Goal: Find specific page/section

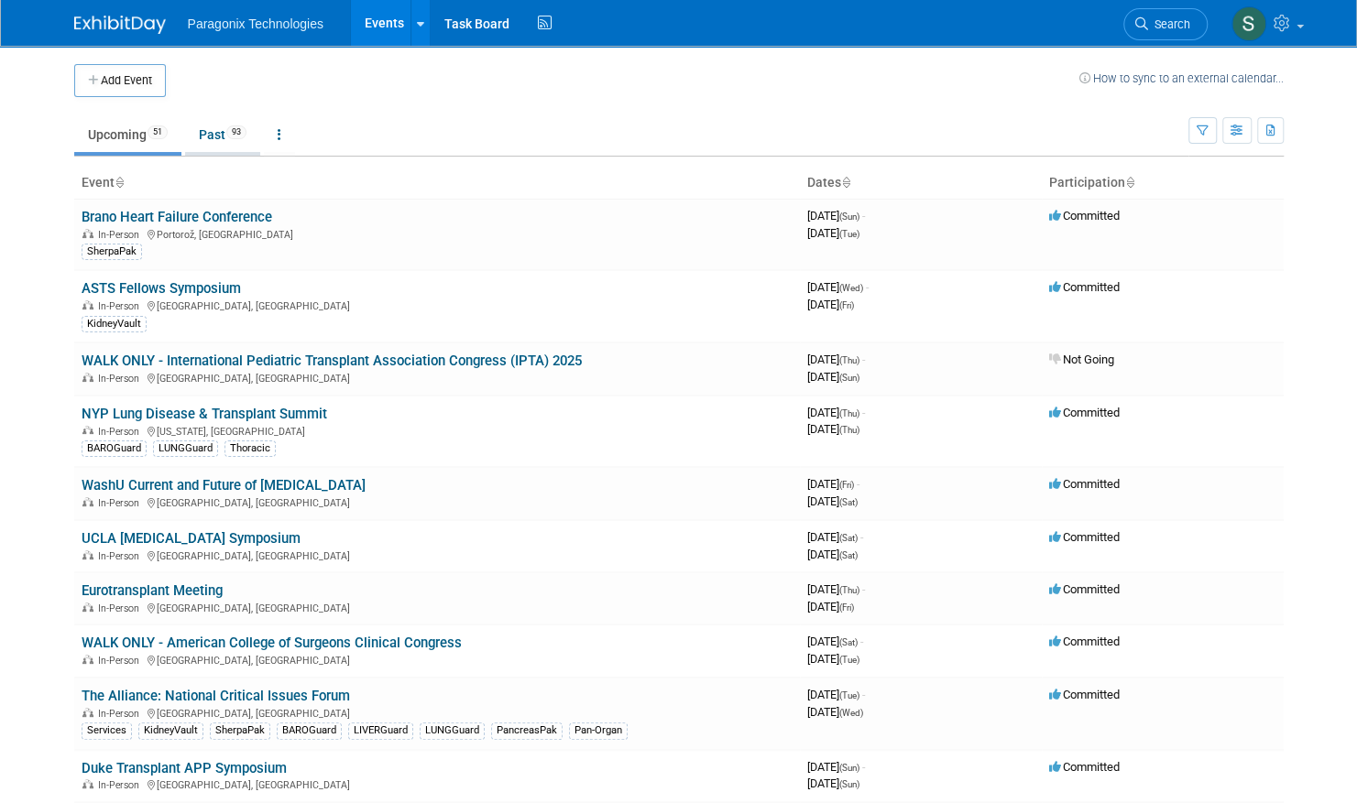
click at [223, 137] on link "Past 93" at bounding box center [222, 134] width 75 height 35
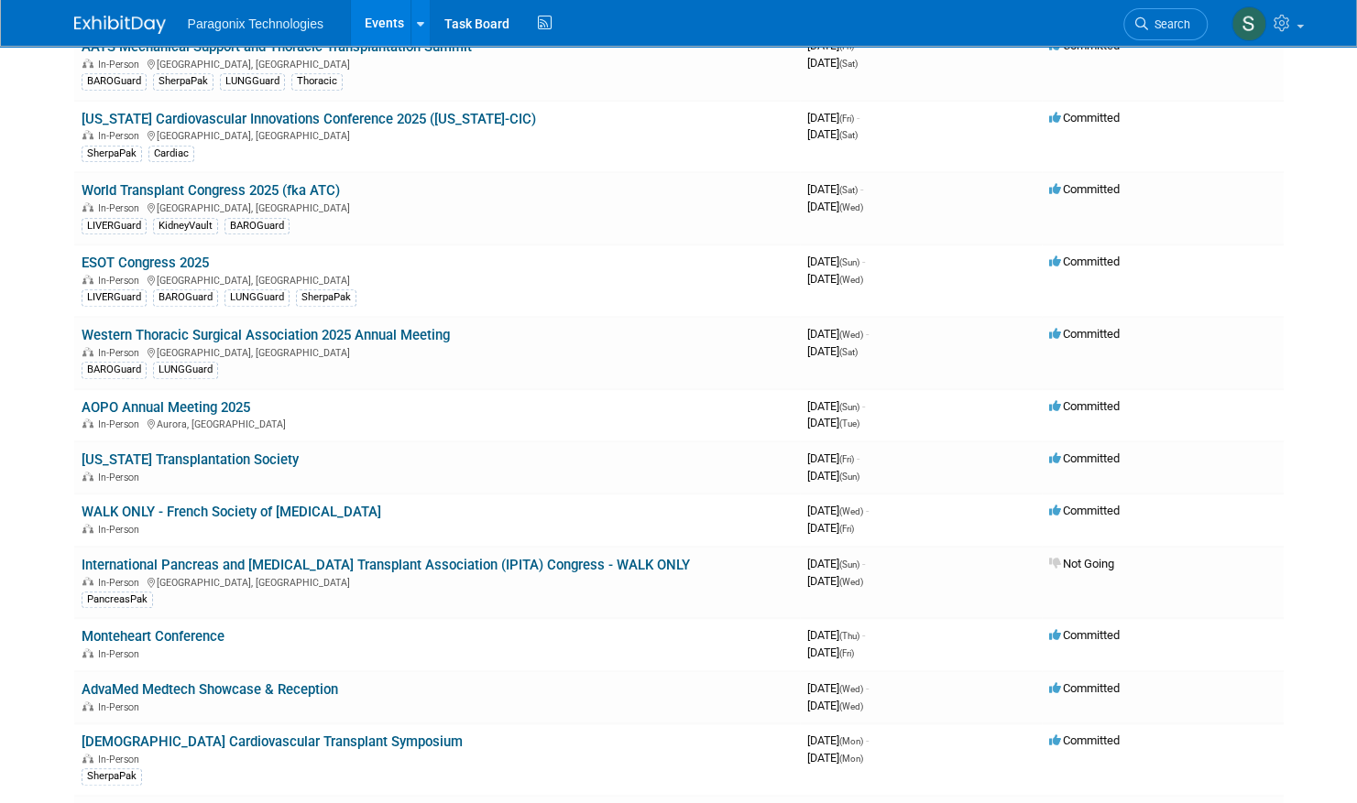
scroll to position [651, 0]
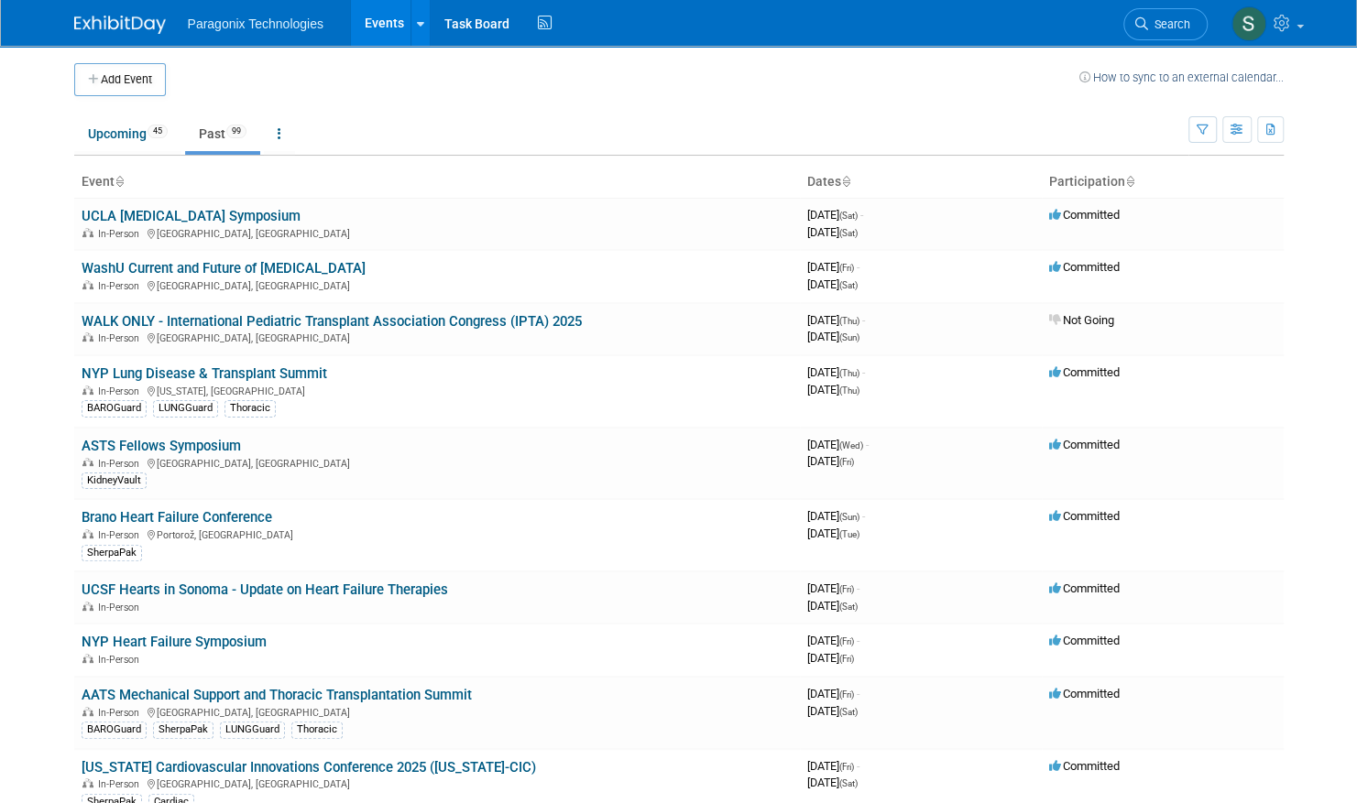
scroll to position [5, 0]
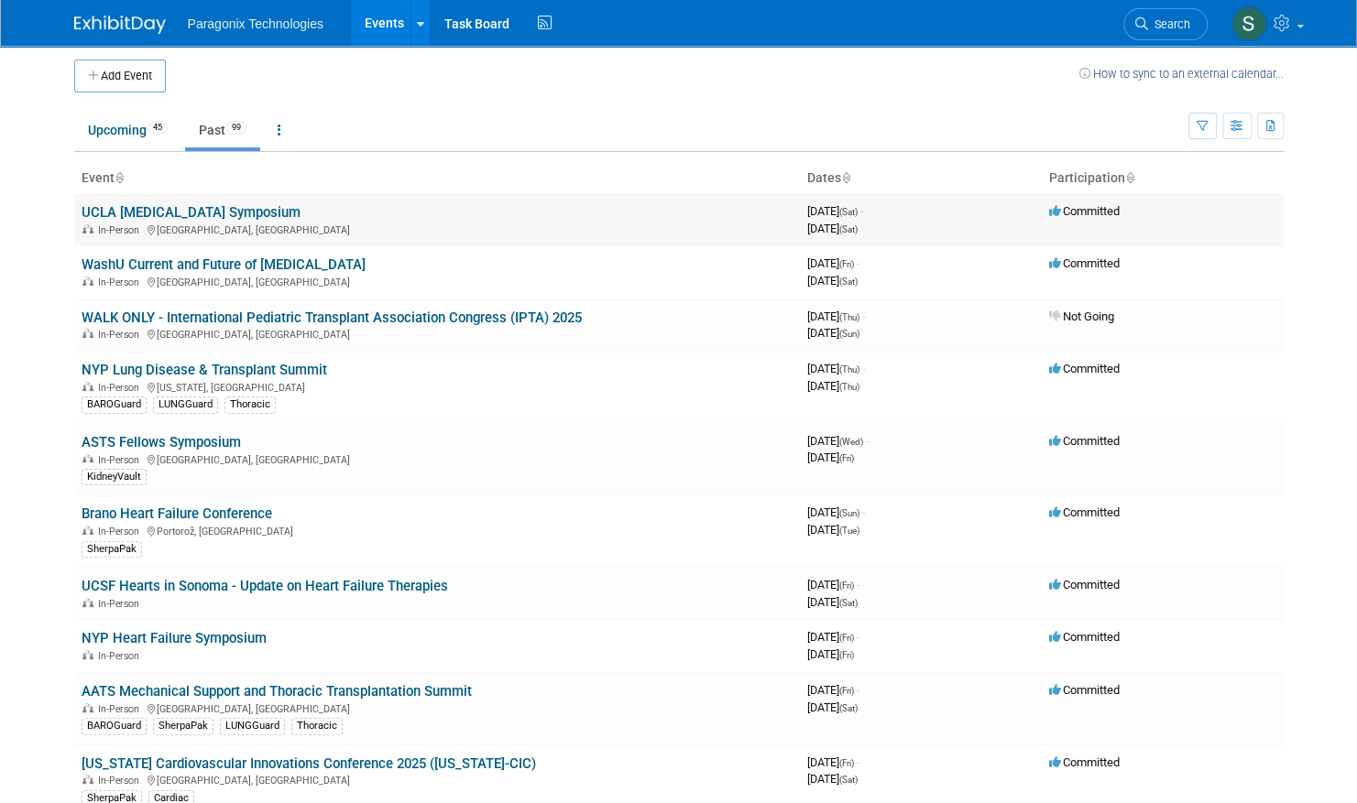
click at [183, 213] on link "UCLA [MEDICAL_DATA] Symposium" at bounding box center [191, 212] width 219 height 16
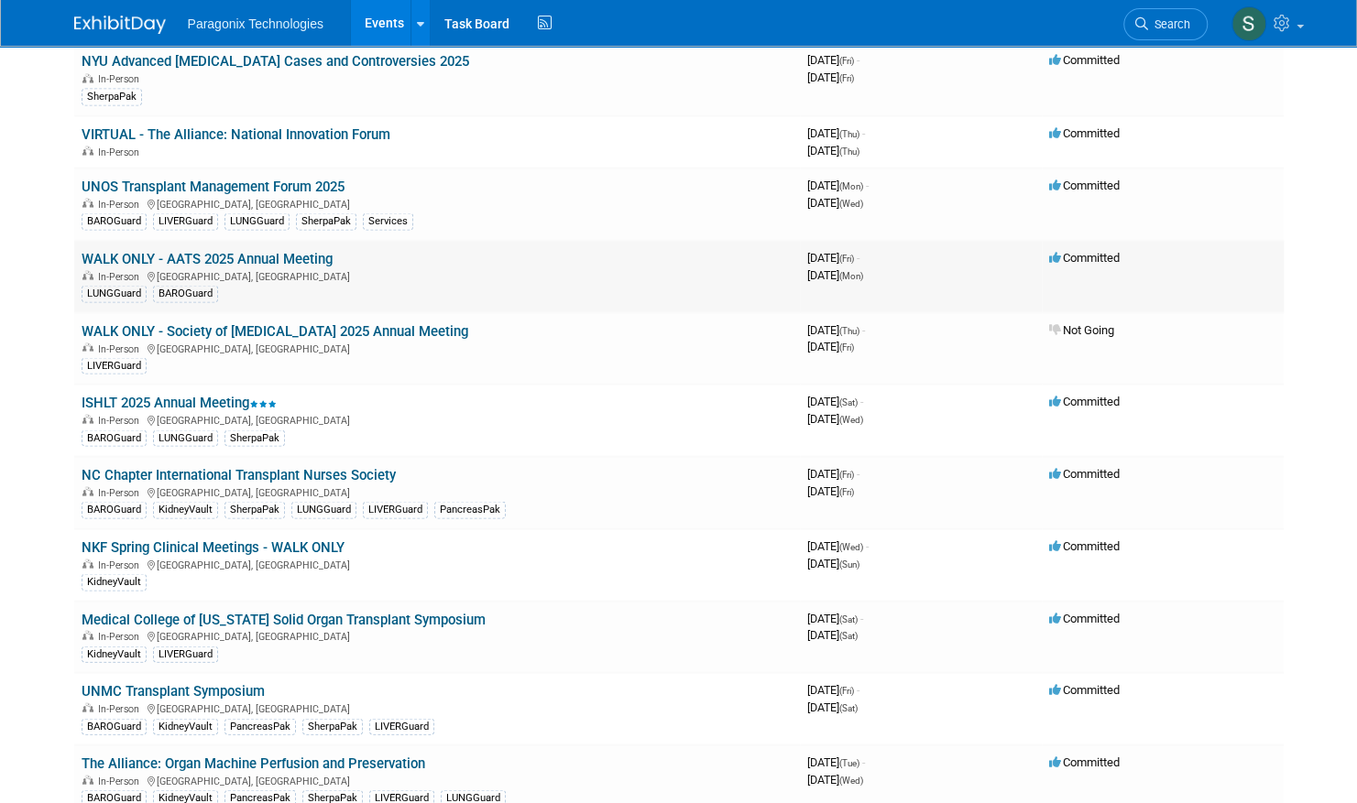
scroll to position [1941, 0]
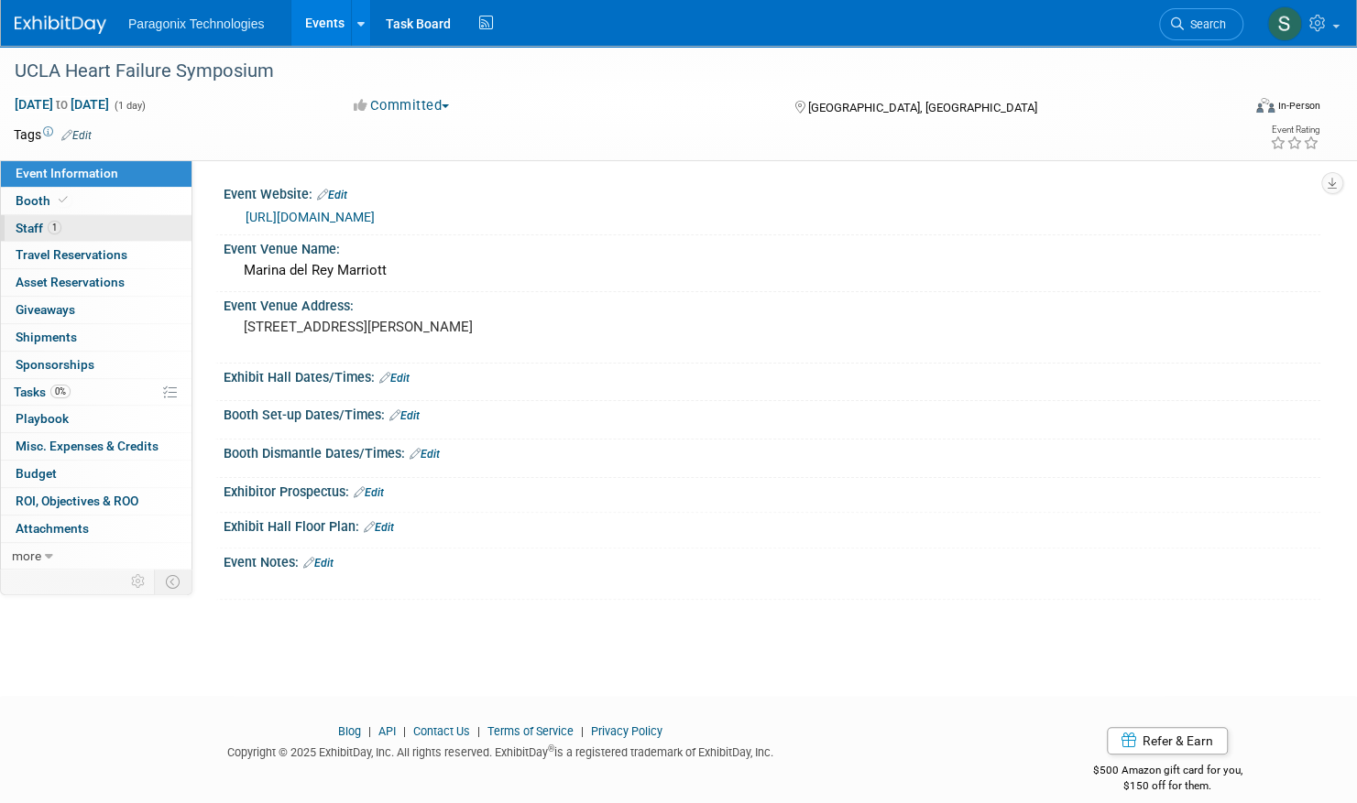
click at [38, 227] on span "Staff 1" at bounding box center [39, 228] width 46 height 15
